Goal: Transaction & Acquisition: Purchase product/service

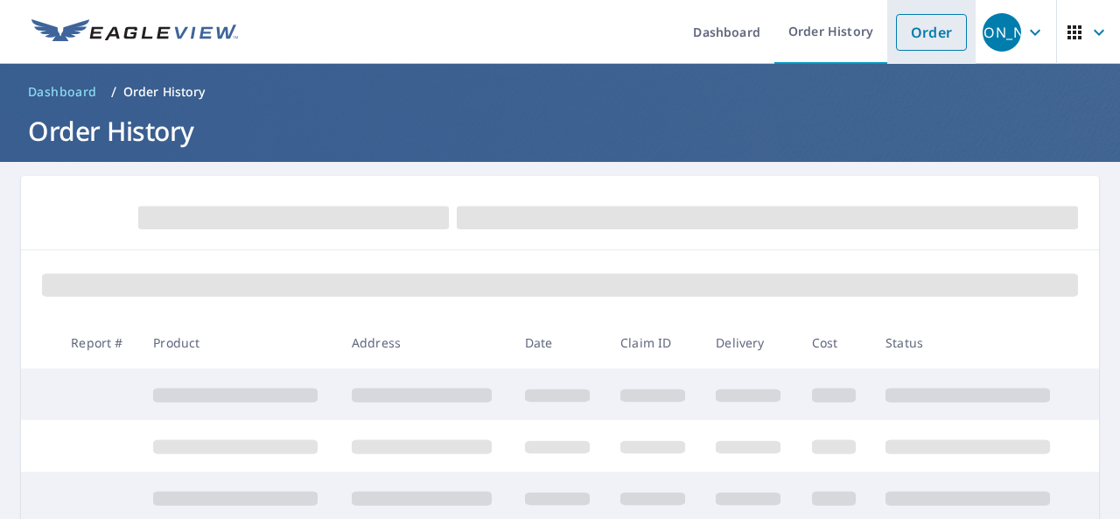
click at [913, 32] on link "Order" at bounding box center [931, 32] width 71 height 37
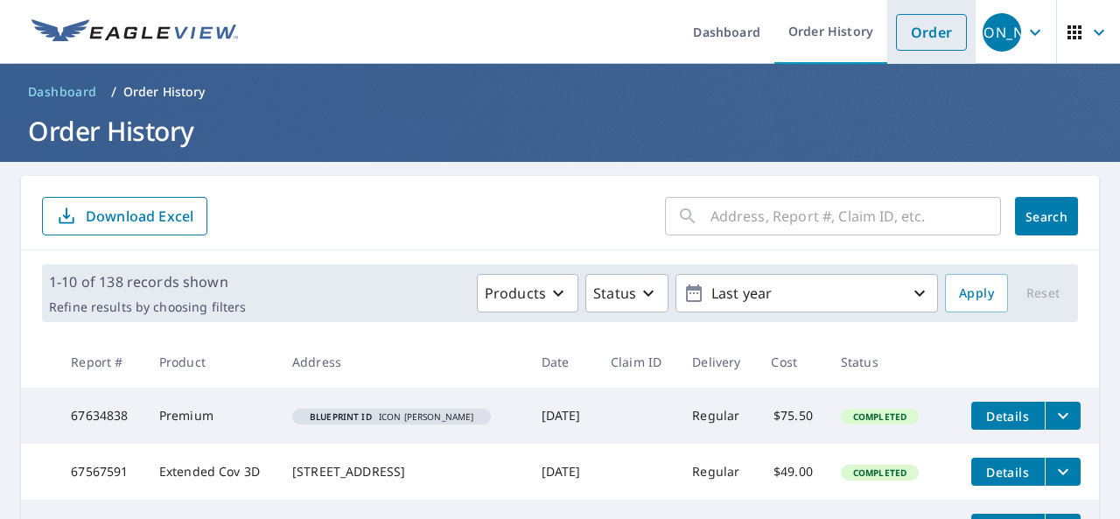
click at [918, 27] on link "Order" at bounding box center [931, 32] width 71 height 37
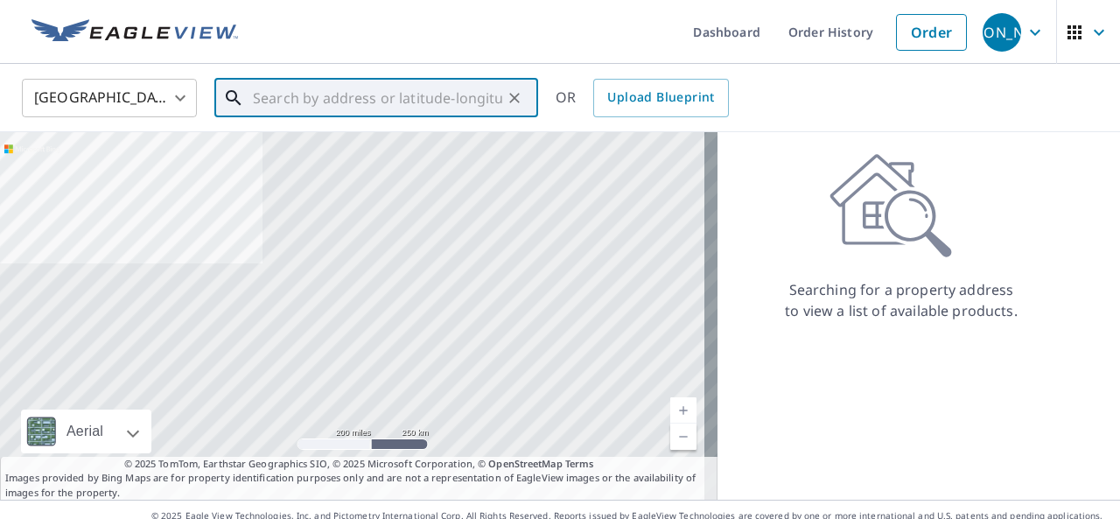
click at [299, 107] on input "text" at bounding box center [377, 98] width 249 height 49
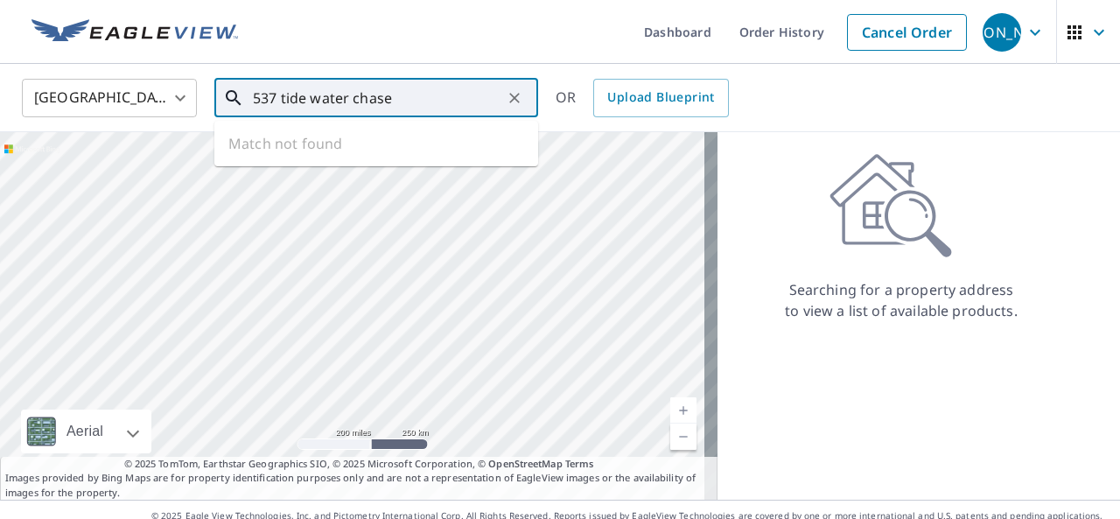
click at [305, 101] on input "537 tide water chase" at bounding box center [377, 98] width 249 height 49
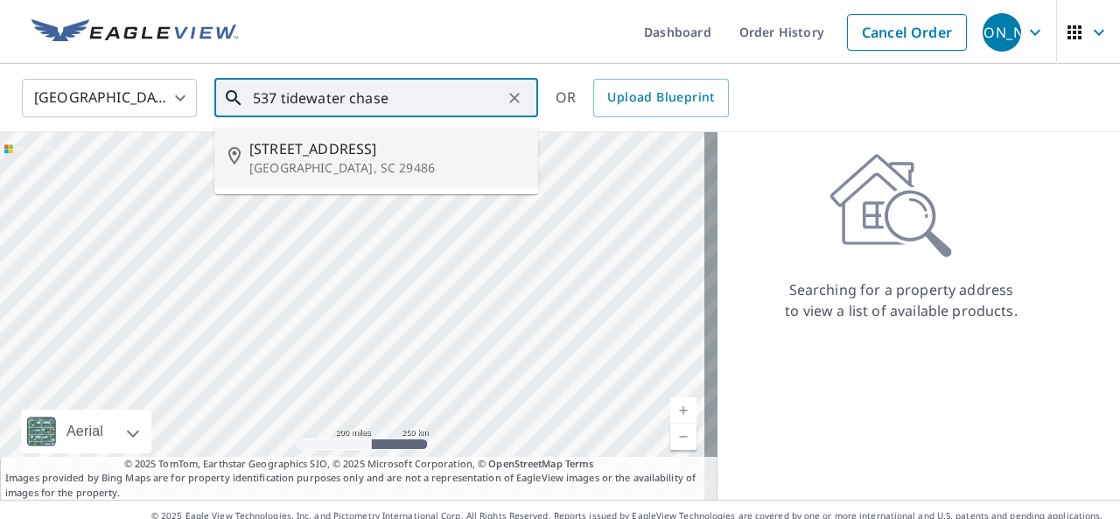
click at [338, 158] on span "[STREET_ADDRESS]" at bounding box center [386, 148] width 275 height 21
type input "[STREET_ADDRESS]"
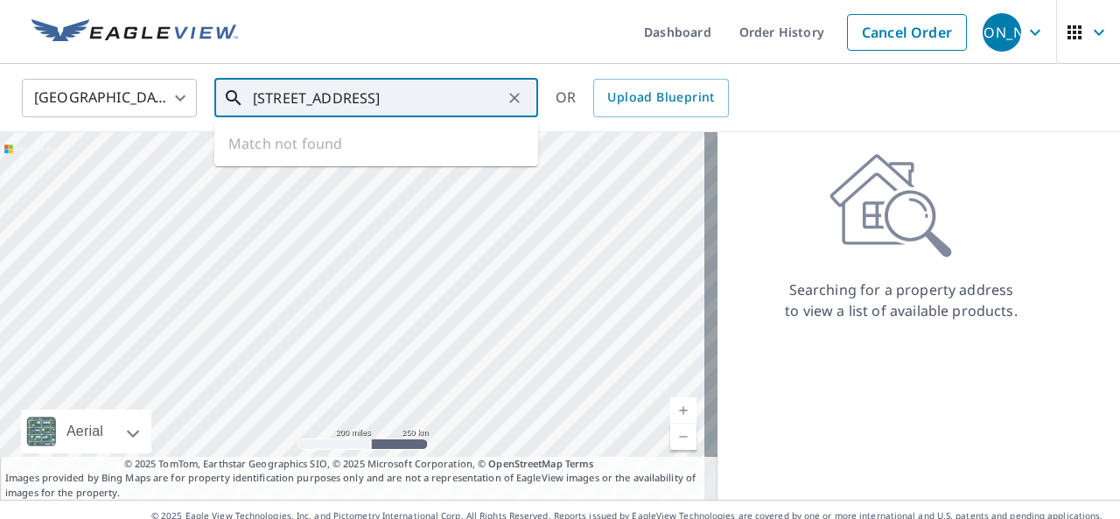
click at [466, 101] on input "[STREET_ADDRESS]" at bounding box center [377, 98] width 249 height 49
click at [510, 104] on icon "Clear" at bounding box center [515, 98] width 18 height 18
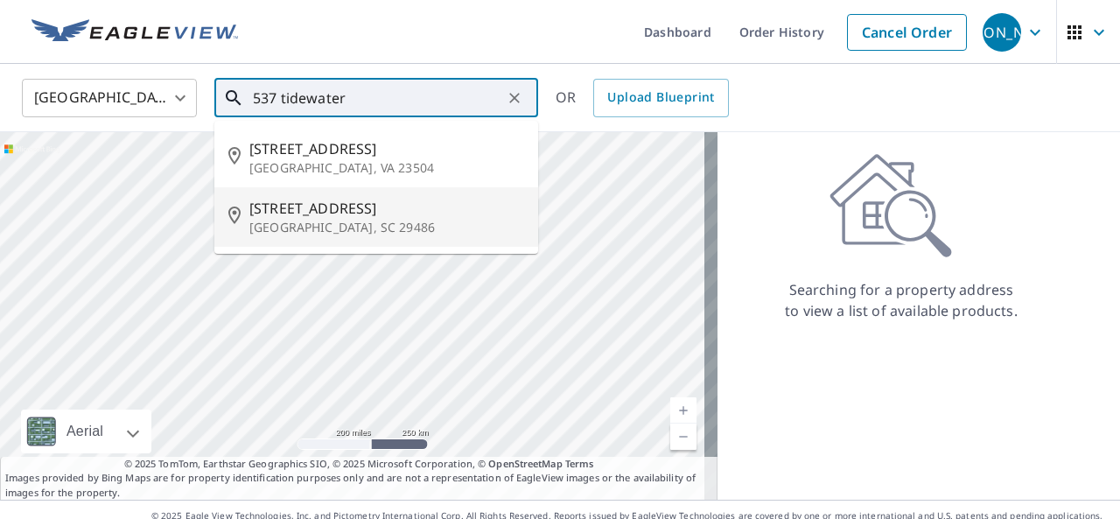
click at [351, 218] on span "[STREET_ADDRESS]" at bounding box center [386, 208] width 275 height 21
type input "[STREET_ADDRESS]"
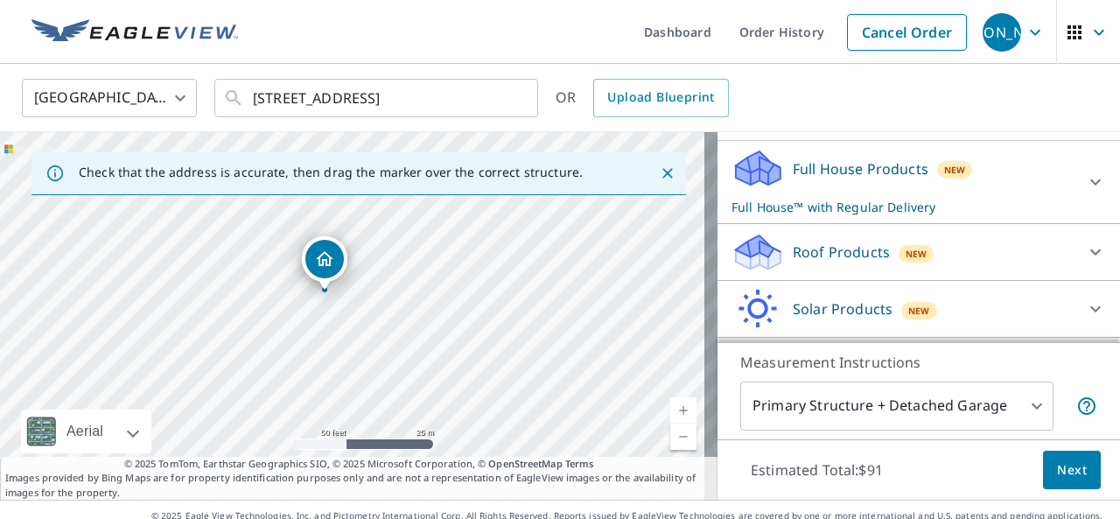
scroll to position [173, 0]
click at [1090, 255] on icon at bounding box center [1095, 252] width 11 height 6
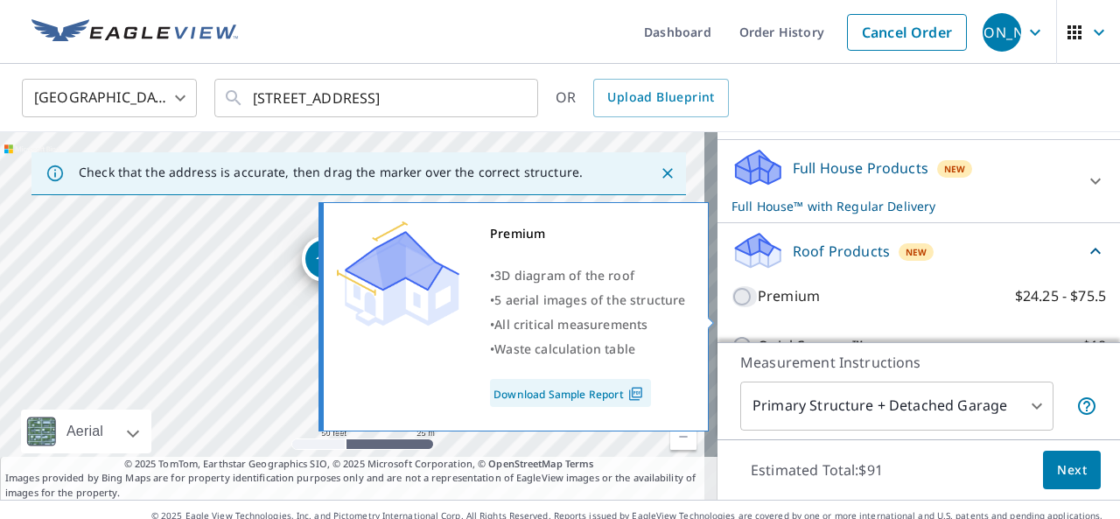
click at [732, 307] on input "Premium $24.25 - $75.5" at bounding box center [745, 296] width 26 height 21
checkbox input "true"
checkbox input "false"
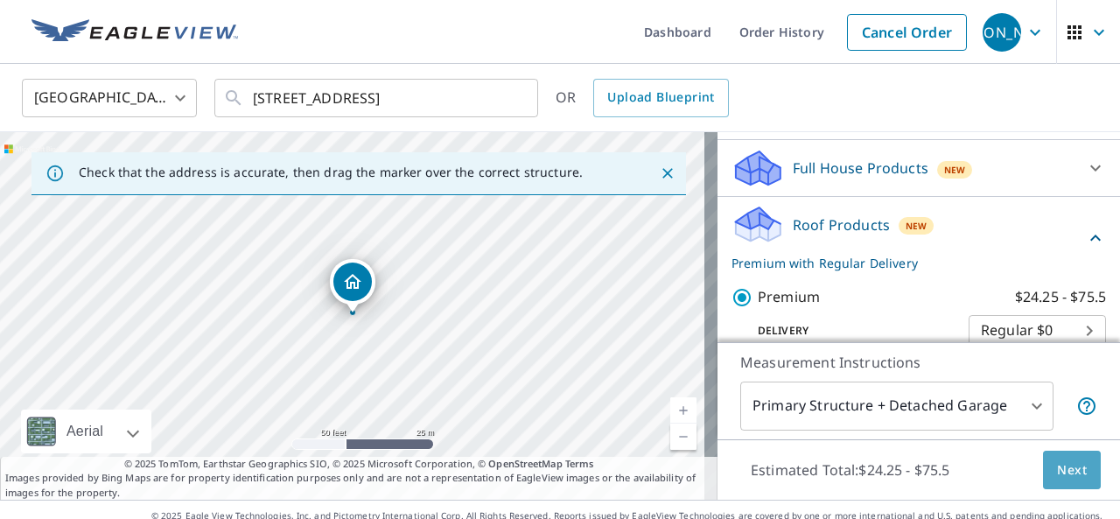
click at [1057, 479] on span "Next" at bounding box center [1072, 470] width 30 height 22
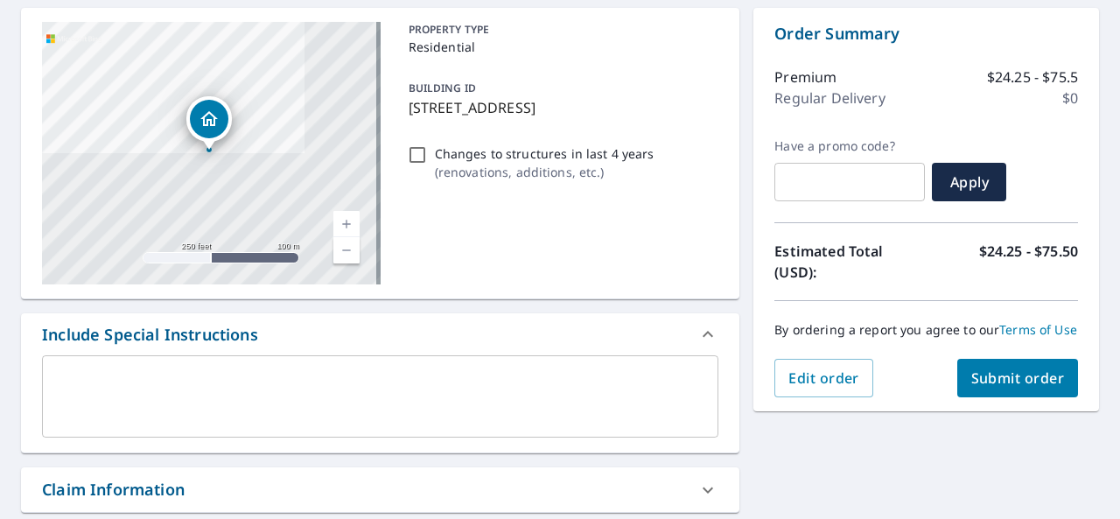
scroll to position [172, 0]
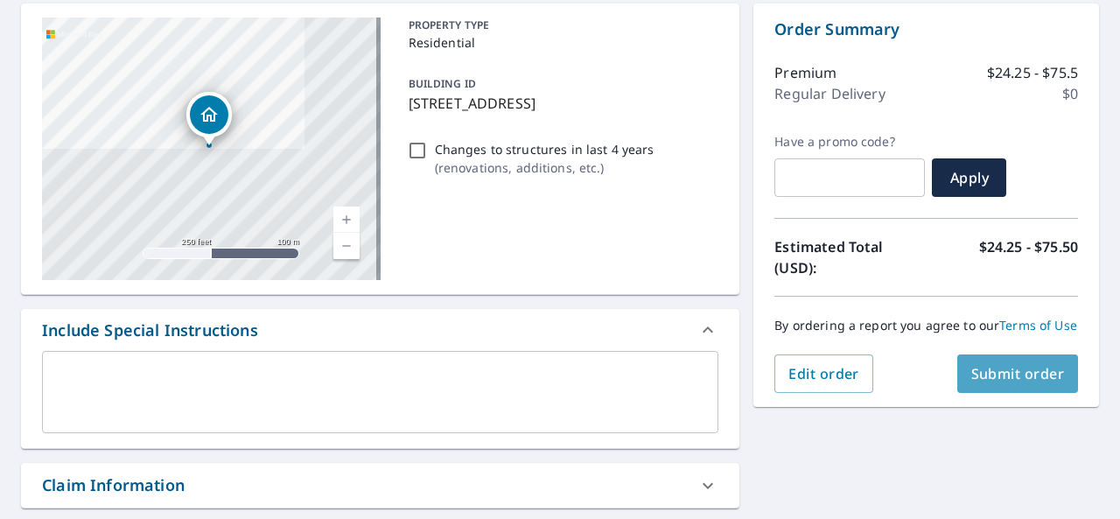
click at [997, 383] on span "Submit order" at bounding box center [1018, 373] width 94 height 19
checkbox input "true"
